Goal: Information Seeking & Learning: Learn about a topic

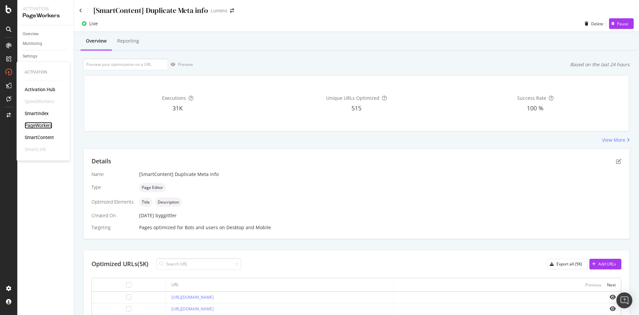
click at [39, 124] on div "PageWorkers" at bounding box center [39, 125] width 28 height 7
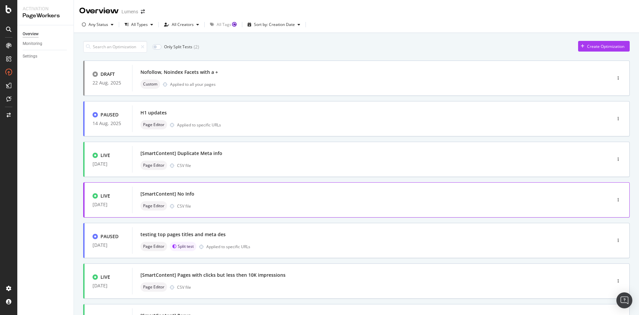
click at [241, 183] on div "LIVE [DATE] [SmartContent] No Info Page Editor CSV file" at bounding box center [356, 200] width 547 height 35
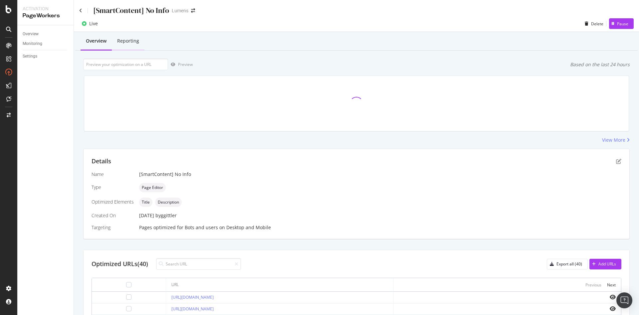
click at [128, 39] on div "Reporting" at bounding box center [128, 41] width 22 height 7
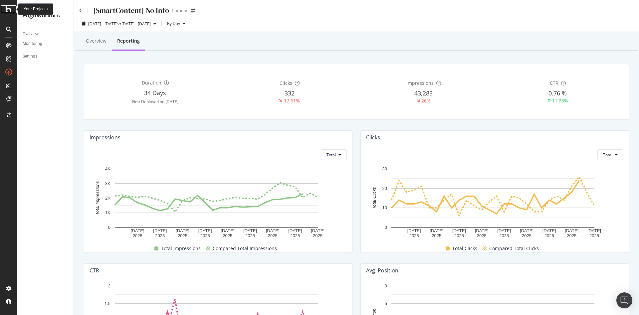
click at [8, 13] on icon at bounding box center [9, 9] width 6 height 8
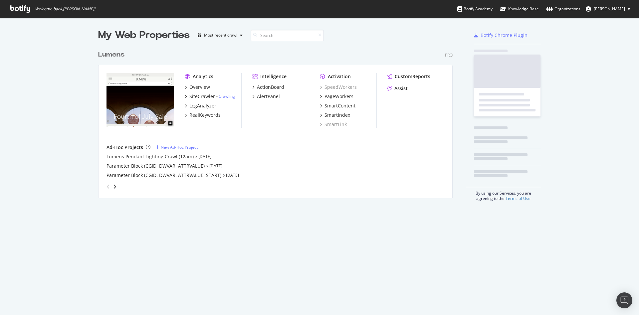
scroll to position [308, 624]
